Goal: Check status: Check status

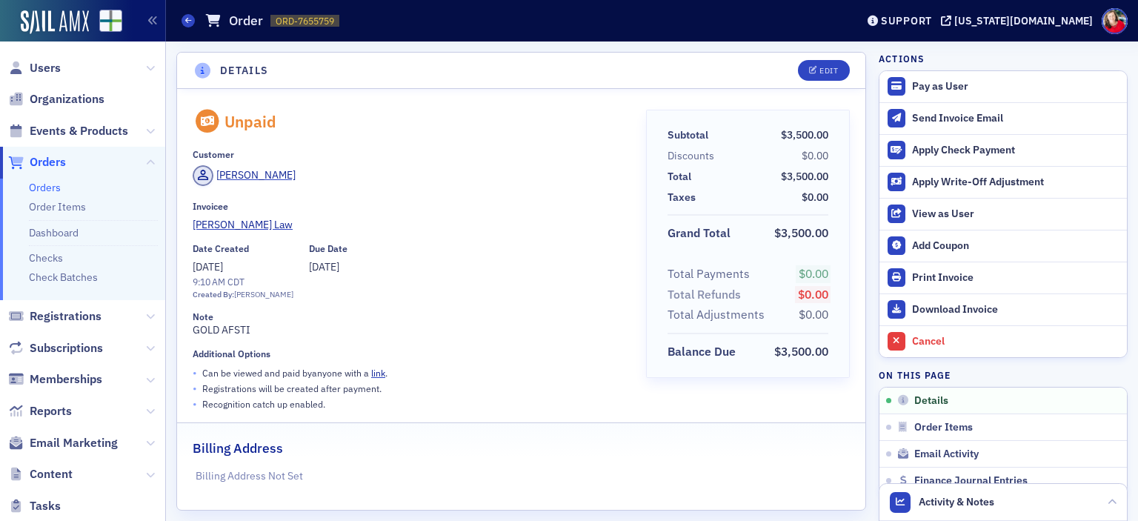
scroll to position [3, 0]
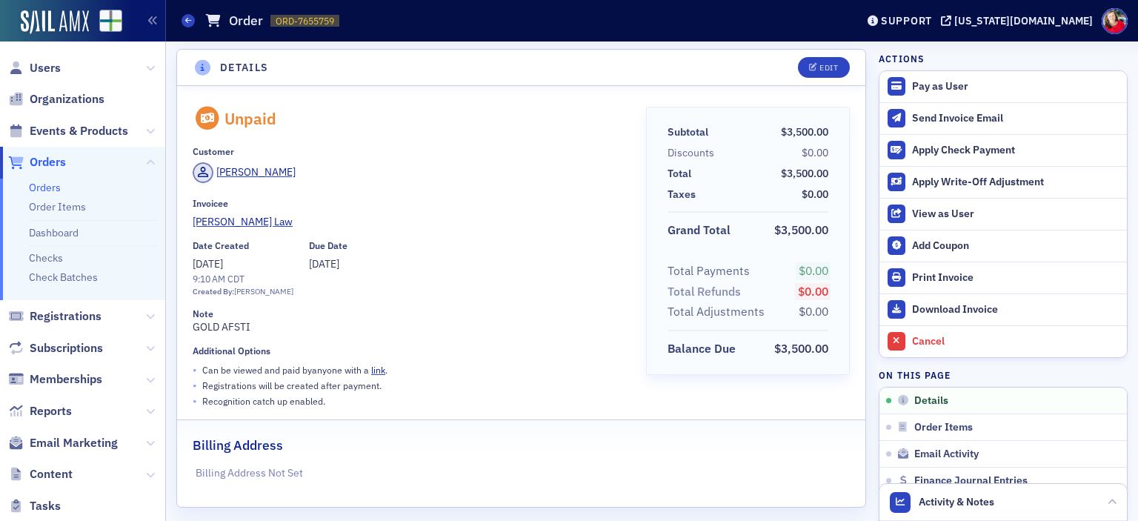
click at [44, 164] on span "Orders" at bounding box center [48, 162] width 36 height 16
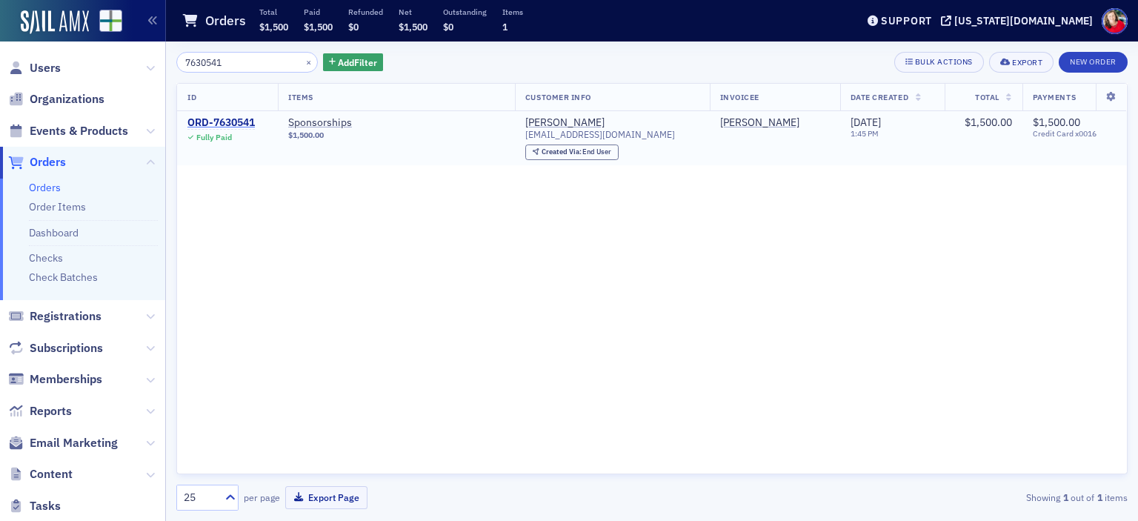
type input "7630541"
click at [233, 121] on div "ORD-7630541" at bounding box center [220, 122] width 67 height 13
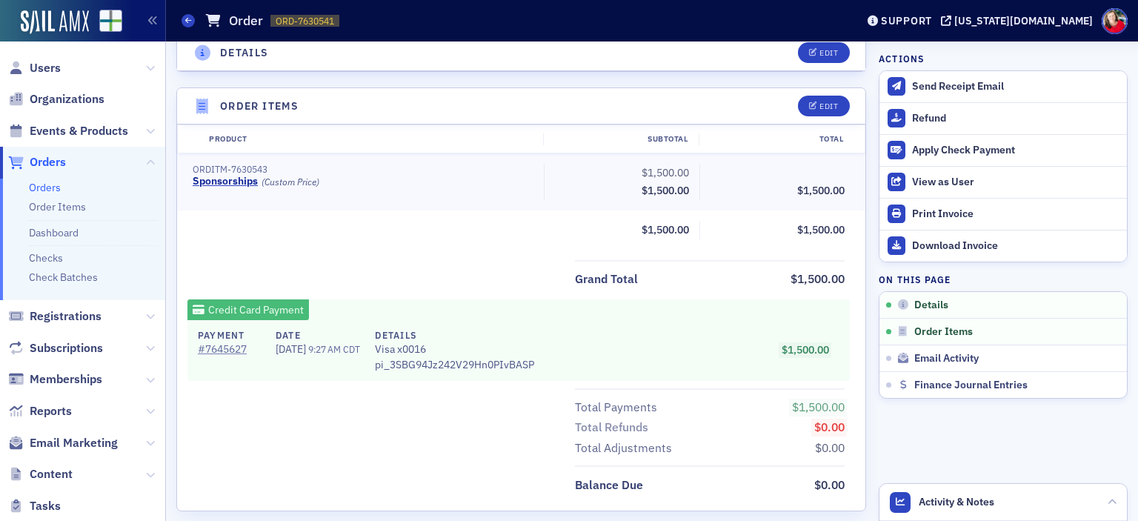
scroll to position [480, 0]
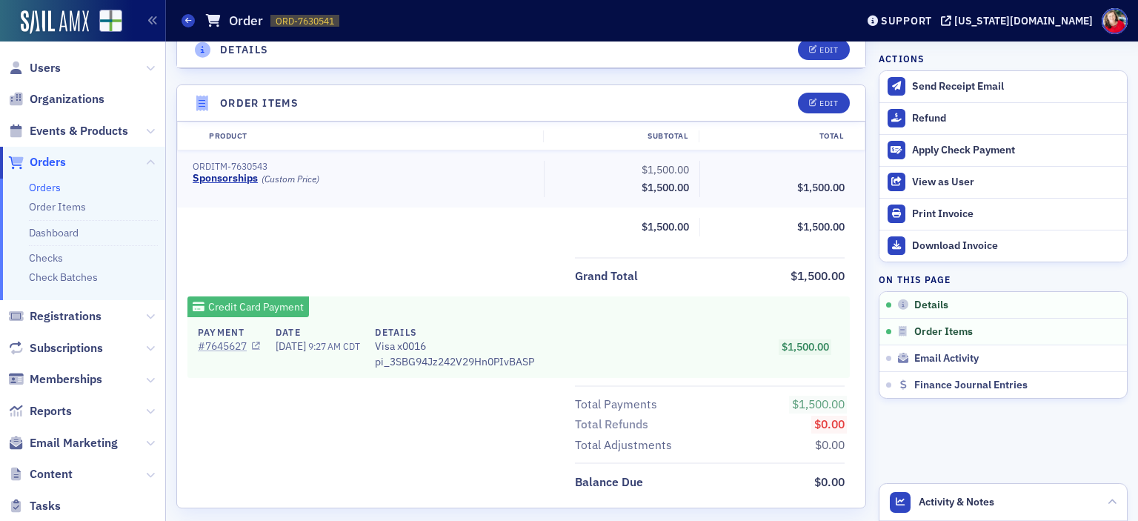
click at [234, 349] on link "# 7645627" at bounding box center [229, 347] width 62 height 16
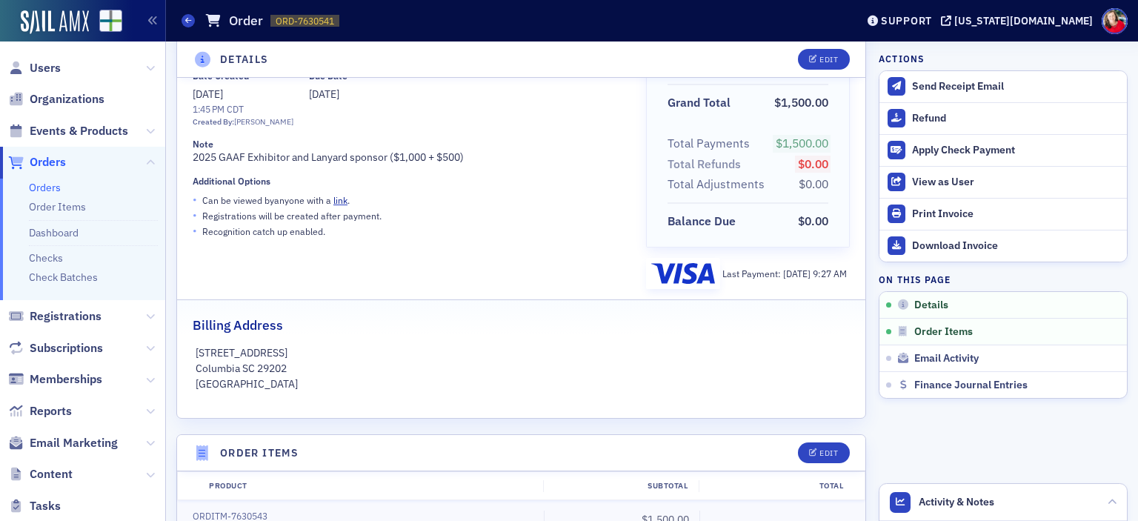
scroll to position [130, 0]
drag, startPoint x: 757, startPoint y: 271, endPoint x: 794, endPoint y: 270, distance: 37.1
click at [794, 270] on span "[DATE]" at bounding box center [798, 273] width 30 height 12
copy span "[DATE]"
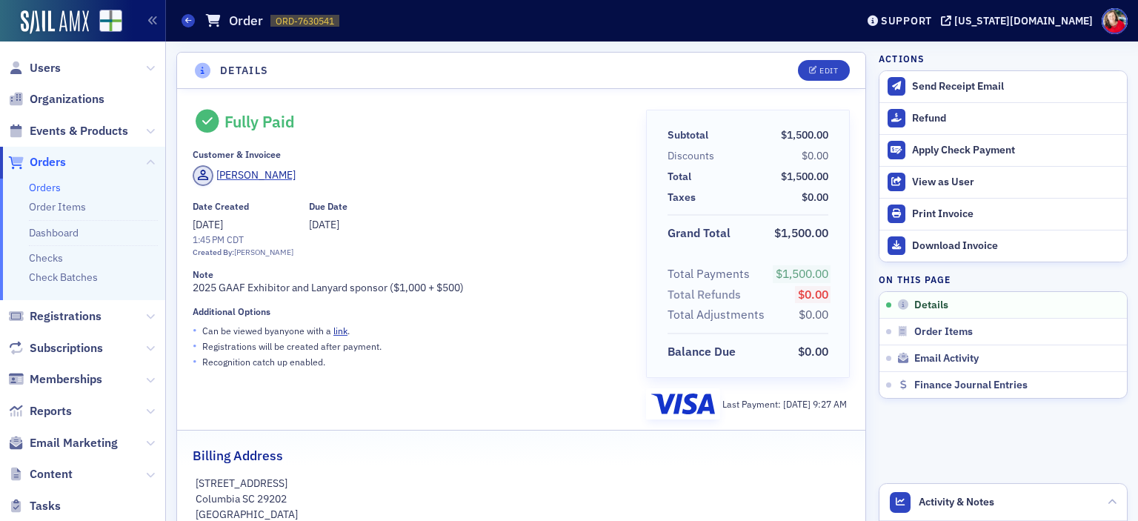
click at [56, 162] on span "Orders" at bounding box center [48, 162] width 36 height 16
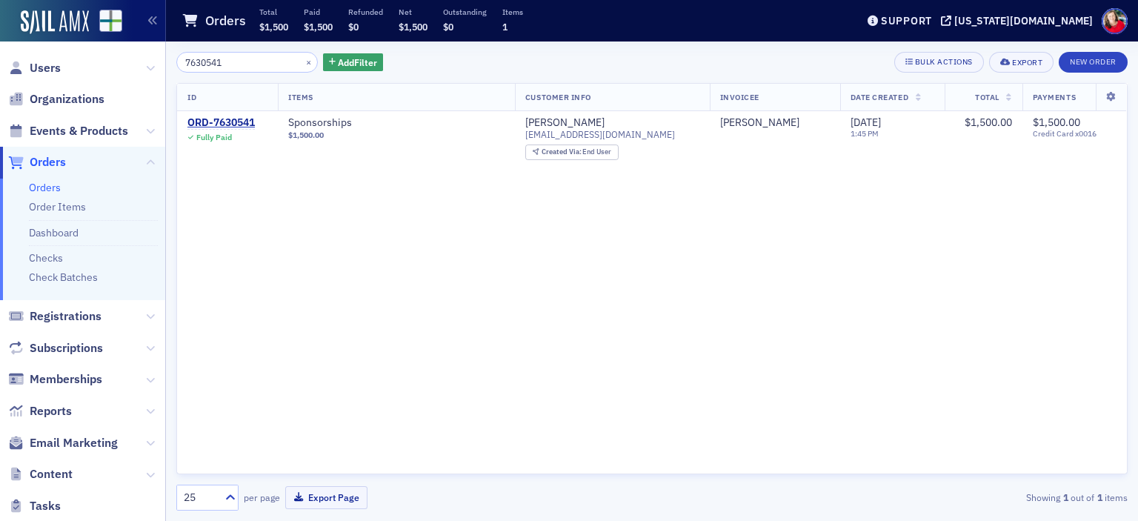
click at [212, 57] on input "7630541" at bounding box center [247, 62] width 142 height 21
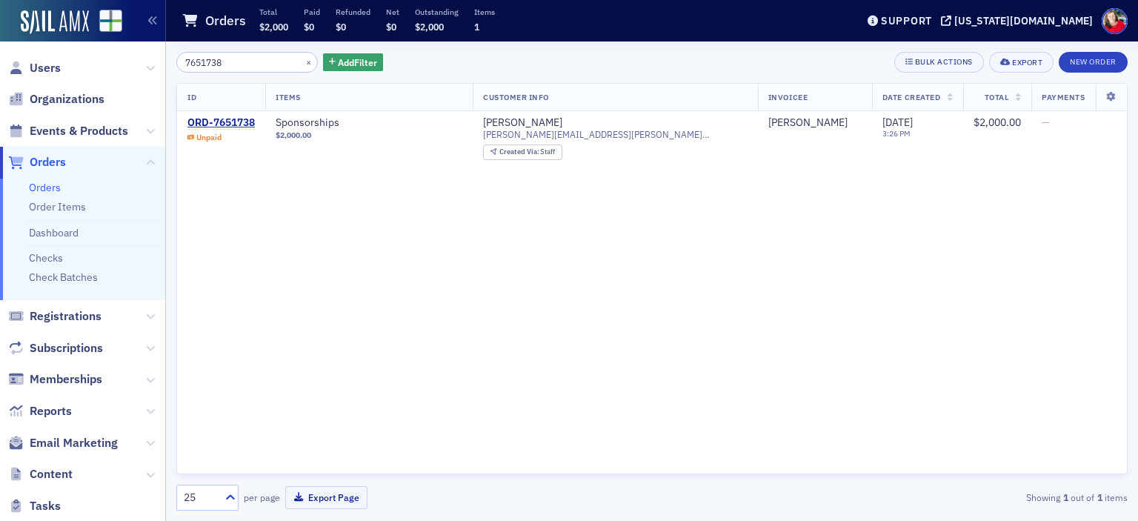
type input "7651738"
click at [302, 65] on button "×" at bounding box center [308, 61] width 13 height 13
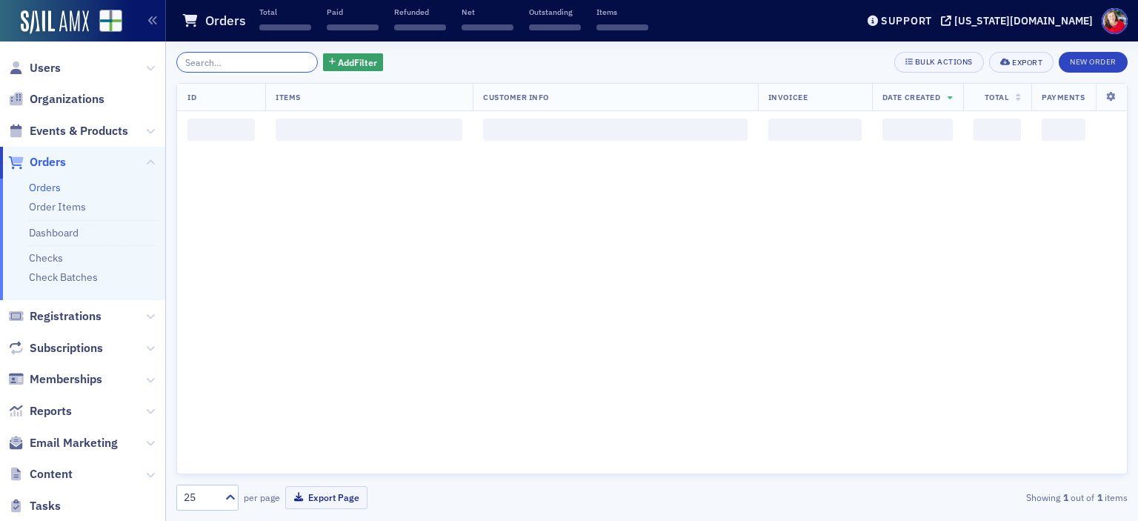
click at [293, 65] on input "search" at bounding box center [247, 62] width 142 height 21
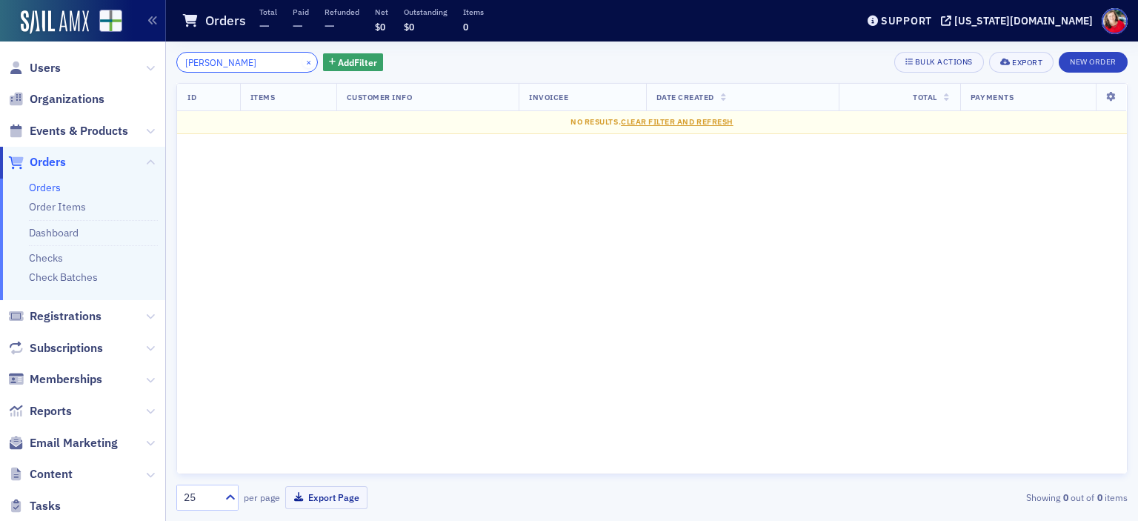
type input "[PERSON_NAME]"
click at [302, 63] on button "×" at bounding box center [308, 61] width 13 height 13
